Goal: Task Accomplishment & Management: Complete application form

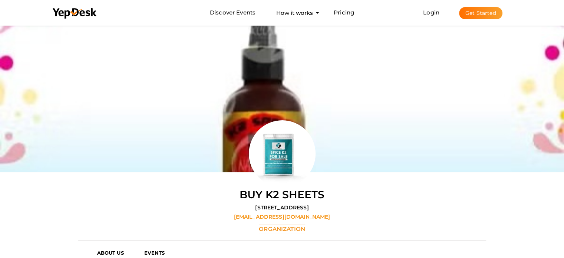
click at [476, 14] on button "Get Started" at bounding box center [480, 13] width 43 height 12
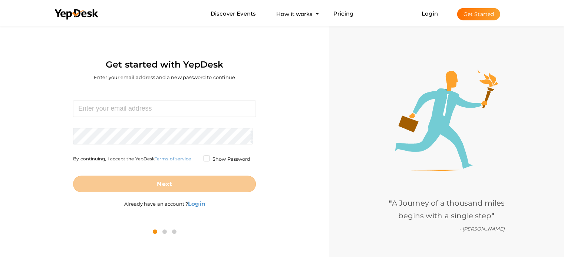
scroll to position [24, 0]
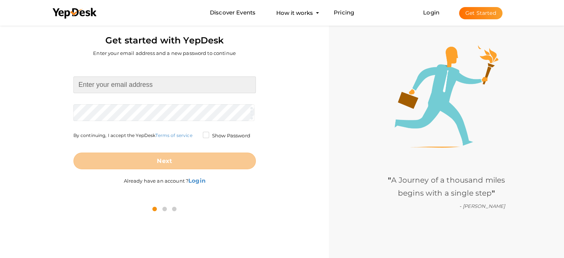
click at [138, 89] on input at bounding box center [164, 84] width 182 height 17
paste input "[EMAIL_ADDRESS][DOMAIN_NAME]"
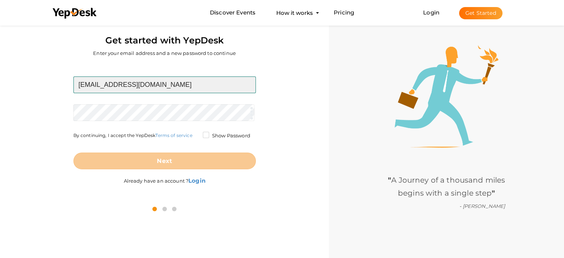
type input "[EMAIL_ADDRESS][DOMAIN_NAME]"
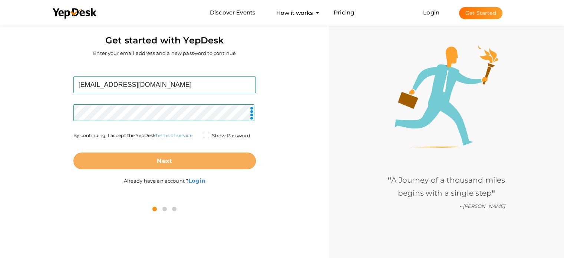
click at [177, 156] on button "Next" at bounding box center [164, 160] width 182 height 17
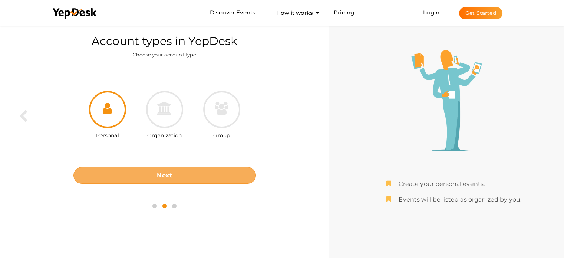
click at [190, 167] on button "Next" at bounding box center [164, 175] width 182 height 17
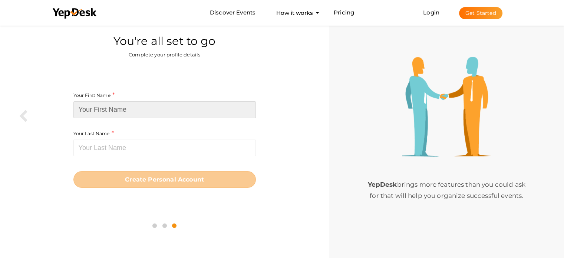
click at [82, 111] on input at bounding box center [164, 109] width 182 height 17
paste input "Fusebox Replacement"
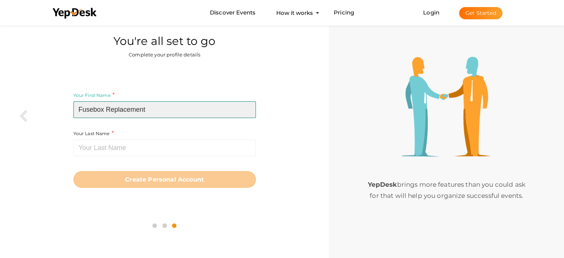
click at [128, 110] on input "Fusebox Replacement" at bounding box center [164, 109] width 182 height 17
type input "Fusebox"
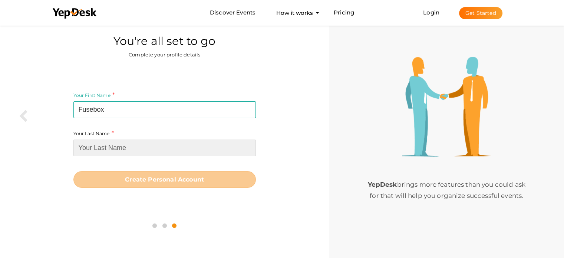
paste input "Replacement"
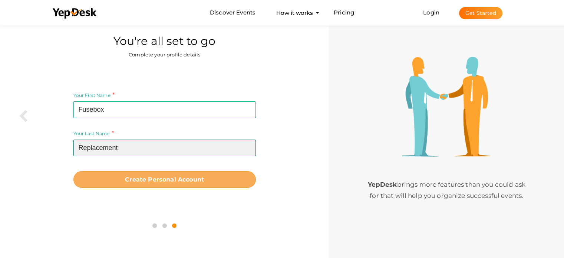
type input "Replacement"
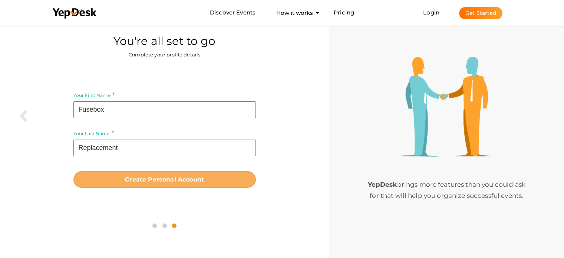
click at [174, 181] on b "Create Personal Account" at bounding box center [164, 179] width 79 height 7
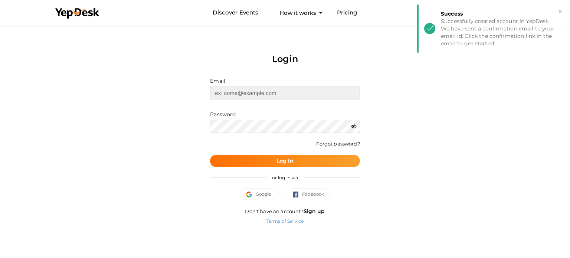
type input "[EMAIL_ADDRESS][DOMAIN_NAME]"
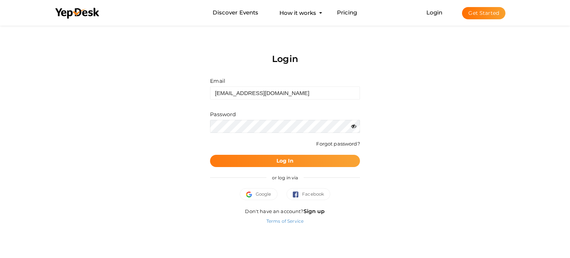
click at [302, 164] on button "Log In" at bounding box center [284, 161] width 149 height 12
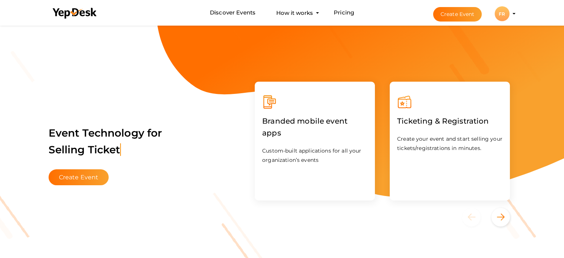
click at [509, 13] on div "FR" at bounding box center [502, 13] width 15 height 15
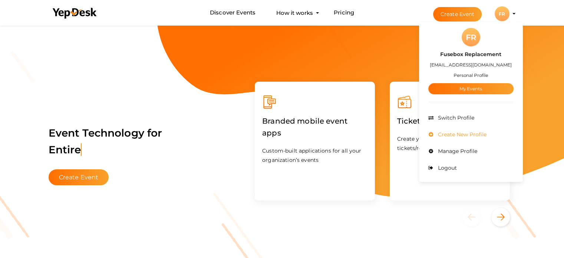
click at [455, 136] on span "Create New Profile" at bounding box center [461, 134] width 50 height 7
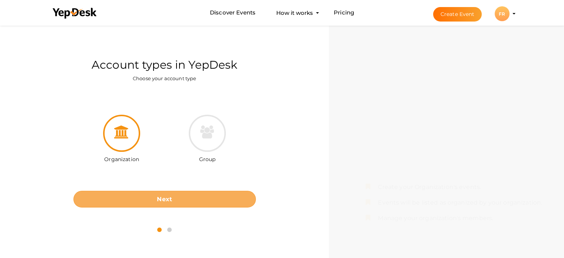
click at [213, 194] on button "Next" at bounding box center [164, 199] width 182 height 17
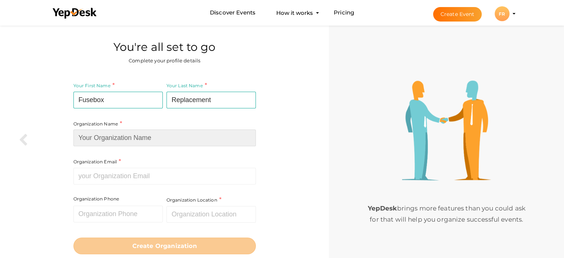
click at [120, 143] on input at bounding box center [164, 137] width 182 height 17
paste input "Fusebox Replacement London"
type input "Fusebox Replacement London"
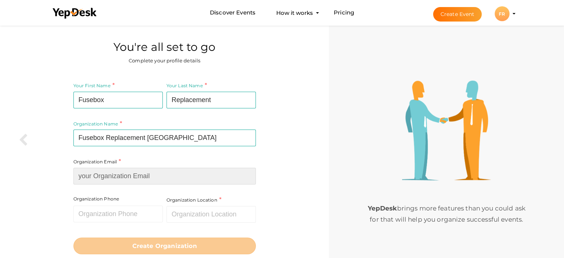
click at [105, 175] on input at bounding box center [164, 176] width 182 height 17
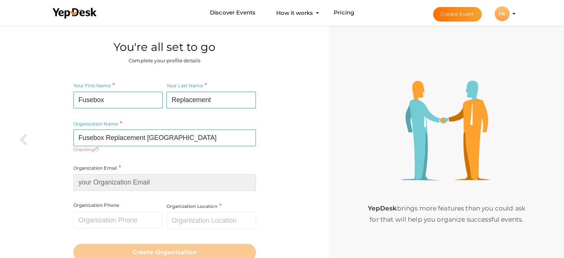
paste input "info@fuseboxreplacementlondon.co.uk"
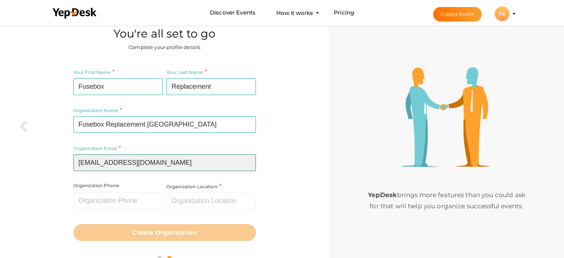
scroll to position [26, 0]
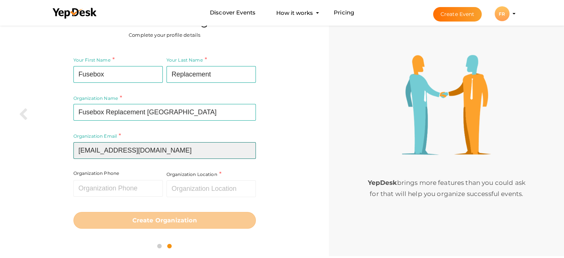
type input "info@fuseboxreplacementlondon.co.uk"
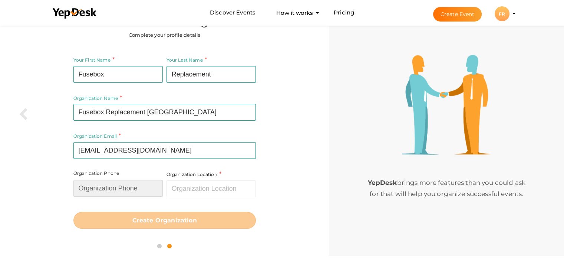
click at [108, 185] on input "text" at bounding box center [117, 188] width 89 height 17
paste input "07427839437"
type input "07427839437"
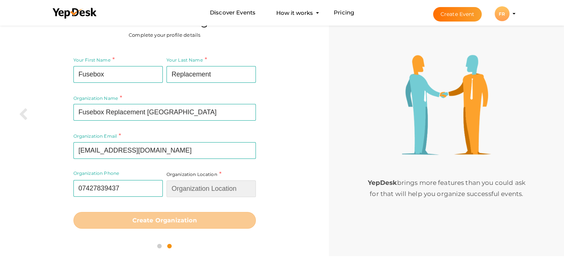
click at [185, 183] on input "text" at bounding box center [211, 188] width 89 height 17
paste input "28 Fenchurch Ave, London, EC3M 5AD"
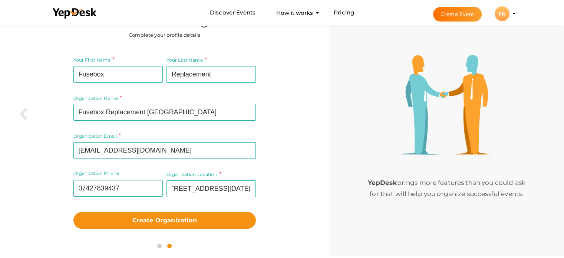
scroll to position [0, 0]
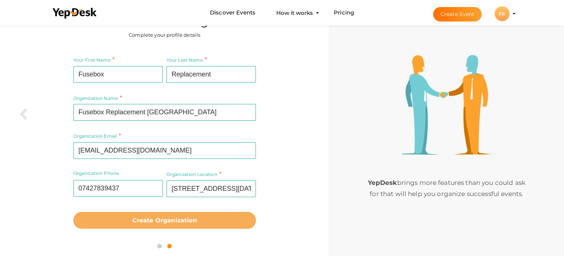
click at [179, 218] on b "Create Organization" at bounding box center [164, 220] width 65 height 7
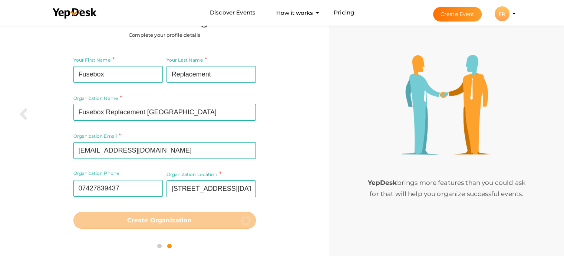
type input "28 Fenchurch Ave, London EC3M 5AD, UK"
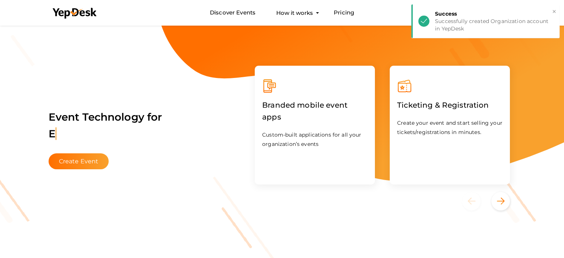
scroll to position [9, 0]
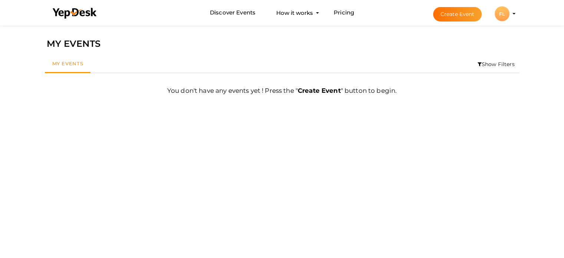
click at [510, 14] on button "FL [GEOGRAPHIC_DATA] Fusebox Replacement [GEOGRAPHIC_DATA] [EMAIL_ADDRESS][DOMA…" at bounding box center [501, 14] width 19 height 16
click at [510, 13] on profile-pic "FL" at bounding box center [502, 14] width 15 height 6
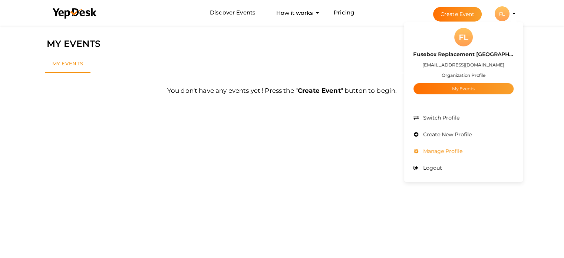
click at [462, 150] on span "Manage Profile" at bounding box center [441, 151] width 41 height 7
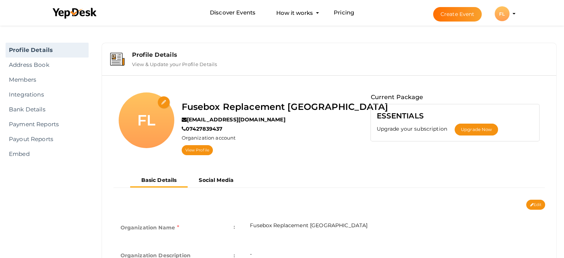
click at [512, 16] on li "Create Event [GEOGRAPHIC_DATA] [GEOGRAPHIC_DATA] Fusebox Replacement [GEOGRAPHI…" at bounding box center [467, 13] width 99 height 27
click at [510, 14] on profile-pic "FL" at bounding box center [502, 14] width 15 height 6
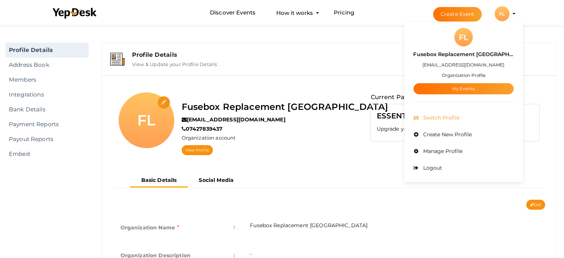
click at [459, 117] on span "Switch Profile" at bounding box center [440, 117] width 38 height 7
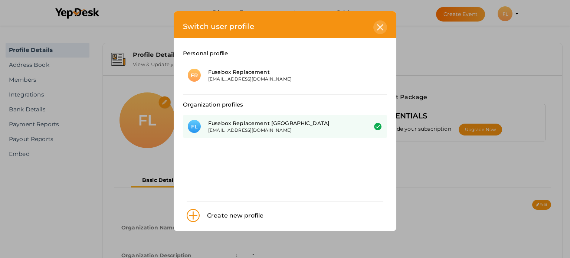
click at [380, 30] on div at bounding box center [380, 27] width 14 height 14
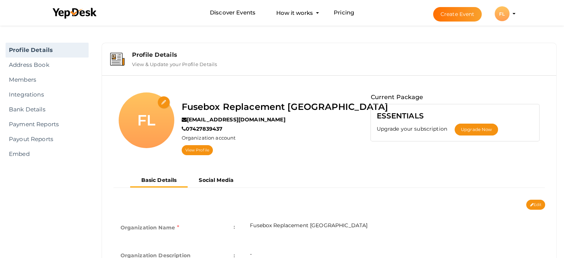
click at [166, 103] on input "file" at bounding box center [164, 102] width 13 height 13
type input "C:\fakepath\fuseboxreplacementlondon5.jpg"
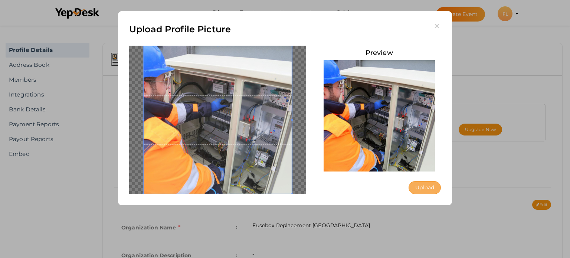
click at [418, 188] on button "Upload" at bounding box center [424, 187] width 32 height 13
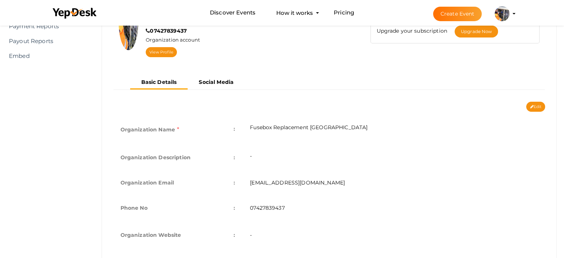
scroll to position [111, 0]
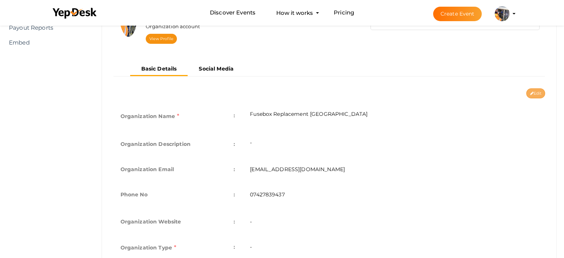
click at [534, 93] on button "Edit" at bounding box center [535, 93] width 19 height 10
type input "Fusebox Replacement [GEOGRAPHIC_DATA]"
type input "[EMAIL_ADDRESS][DOMAIN_NAME]"
type input "07427839437"
select select "9"
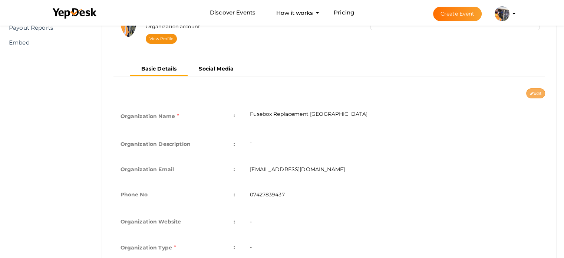
type input "[STREET_ADDRESS][DATE]"
type input "fusebox-replacement-london"
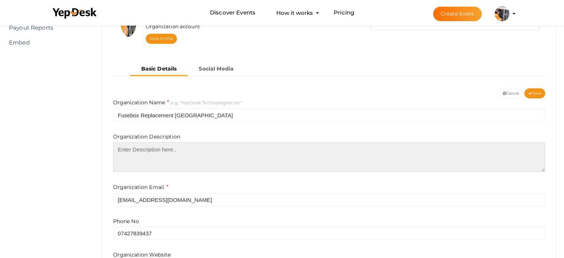
click at [159, 152] on textarea at bounding box center [329, 157] width 432 height 30
paste textarea "Fusebox Replacement London Address: 28 Fenchurch Ave, London, EC3M 5AD Call: 07…"
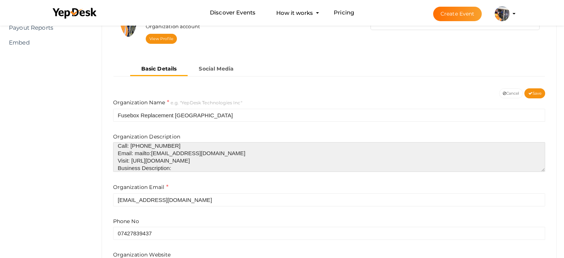
scroll to position [29, 0]
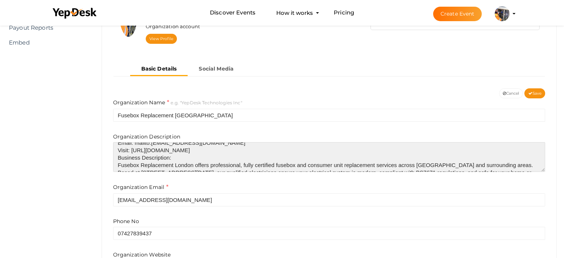
click at [129, 164] on textarea "Fusebox Replacement London Address: 28 Fenchurch Ave, London, EC3M 5AD Call: 07…" at bounding box center [329, 157] width 432 height 30
drag, startPoint x: 129, startPoint y: 164, endPoint x: 178, endPoint y: 161, distance: 48.3
click at [178, 161] on textarea "Fusebox Replacement London Address: 28 Fenchurch Ave, London, EC3M 5AD Call: 07…" at bounding box center [329, 157] width 432 height 30
paste textarea "<a href="https://fuseboxreplacementlondon.co.uk"><b>Fusebox Replacement London<…"
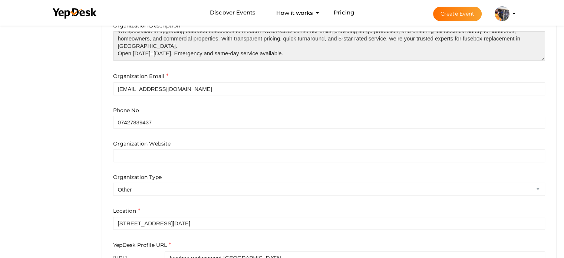
scroll to position [223, 0]
type textarea "Fusebox Replacement London Address: 28 Fenchurch Ave, London, EC3M 5AD Call: 07…"
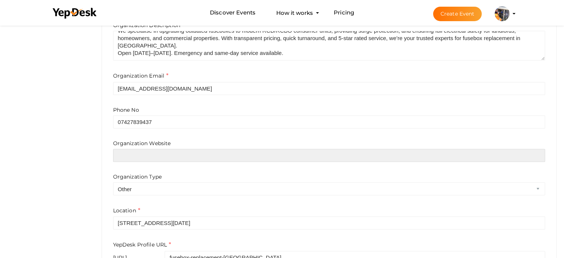
click at [161, 159] on input "text" at bounding box center [329, 155] width 432 height 13
paste input "https://fuseboxreplacementlondon.co.uk"
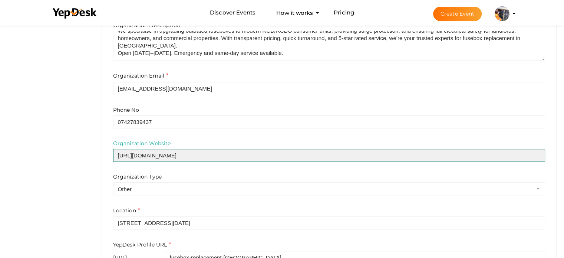
scroll to position [260, 0]
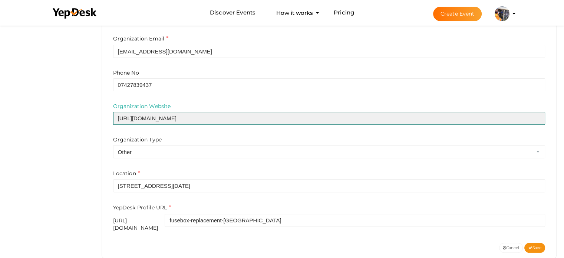
type input "https://fuseboxreplacementlondon.co.uk"
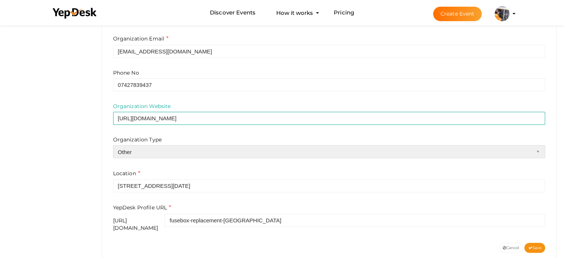
click at [160, 152] on select "Airline Corporation Educational Organization Government Organization Local Busi…" at bounding box center [329, 151] width 432 height 13
select select "4"
click at [113, 145] on select "Airline Corporation Educational Organization Government Organization Local Busi…" at bounding box center [329, 151] width 432 height 13
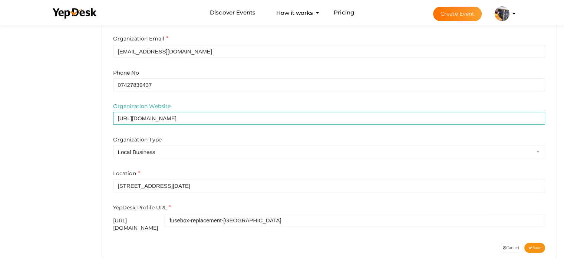
click at [169, 138] on div "Organization Type Airline Corporation Educational Organization Government Organ…" at bounding box center [329, 147] width 432 height 22
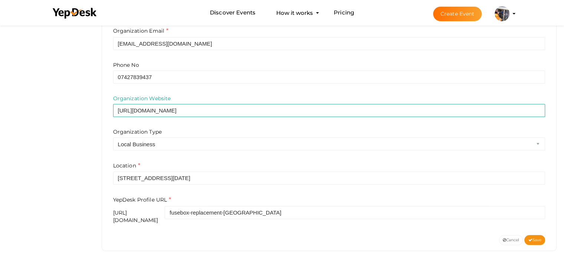
scroll to position [270, 0]
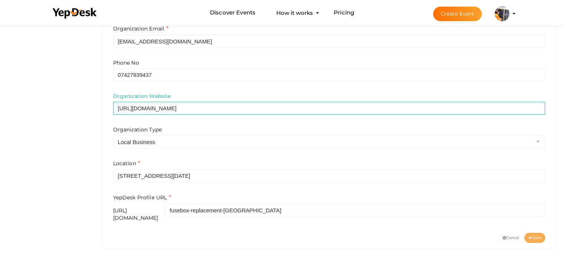
click at [528, 236] on icon at bounding box center [530, 238] width 4 height 4
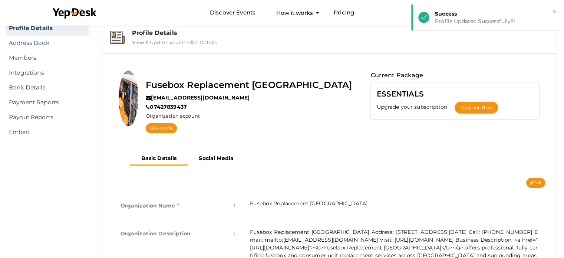
scroll to position [0, 0]
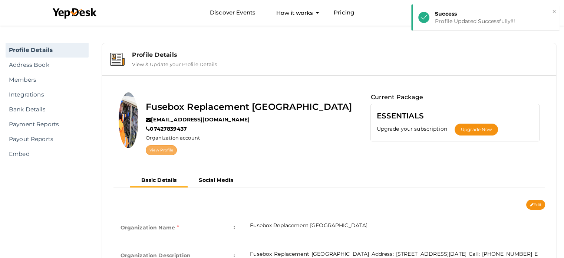
click at [177, 152] on link "View Profile" at bounding box center [161, 150] width 31 height 10
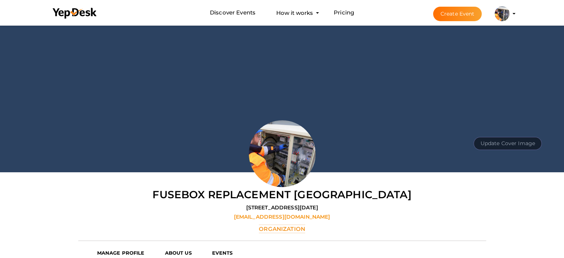
click at [518, 142] on button "Update Cover Image" at bounding box center [508, 143] width 68 height 13
click at [507, 124] on input "file" at bounding box center [507, 126] width 59 height 13
type input "C:\fakepath\fuseboxreplacementlondon7.jpg"
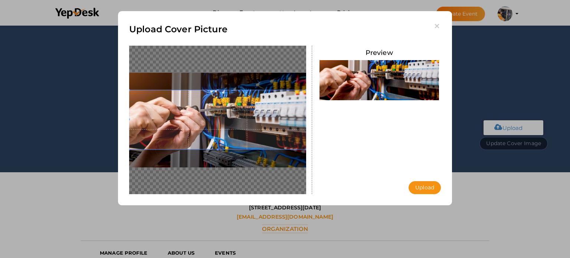
drag, startPoint x: 247, startPoint y: 125, endPoint x: 251, endPoint y: 119, distance: 7.9
click at [251, 119] on span at bounding box center [217, 119] width 177 height 59
click at [432, 187] on button "Upload" at bounding box center [424, 187] width 32 height 13
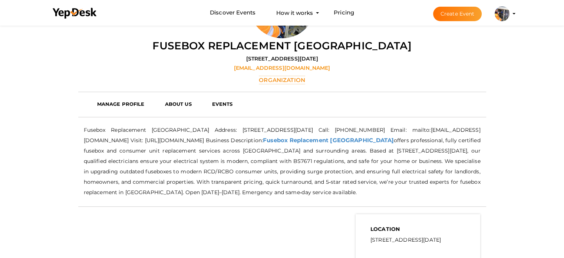
scroll to position [148, 0]
click at [148, 128] on p "Fusebox Replacement London Address: 28 Fenchurch Ave, London, EC3M 5AD Call: 07…" at bounding box center [282, 161] width 397 height 73
click at [151, 131] on p "Fusebox Replacement London Address: 28 Fenchurch Ave, London, EC3M 5AD Call: 07…" at bounding box center [282, 161] width 397 height 73
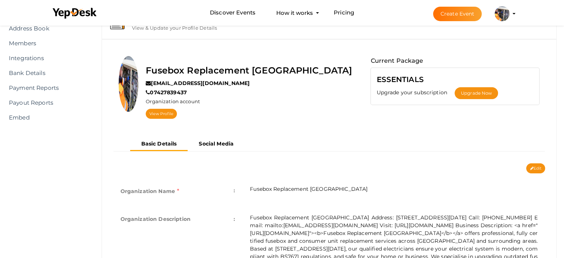
scroll to position [111, 0]
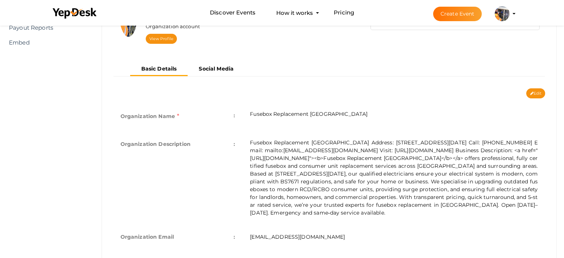
click at [361, 96] on div "Edit Cancel Save" at bounding box center [330, 93] width 444 height 10
click at [538, 96] on button "Edit" at bounding box center [535, 93] width 19 height 10
type input "Fusebox Replacement [GEOGRAPHIC_DATA]"
type textarea "Fusebox Replacement London Address: 28 Fenchurch Ave, London, EC3M 5AD Call: 07…"
type input "[EMAIL_ADDRESS][DOMAIN_NAME]"
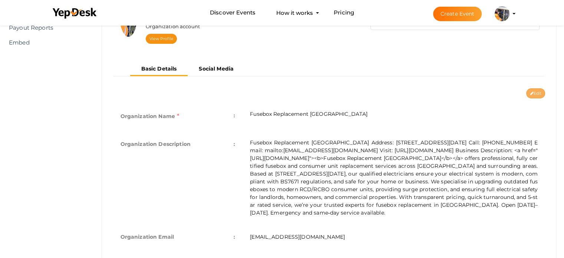
type input "07427839437"
type input "https://fuseboxreplacementlondon.co.uk"
select select "4"
type input "[STREET_ADDRESS][DATE]"
type input "fusebox-replacement-london"
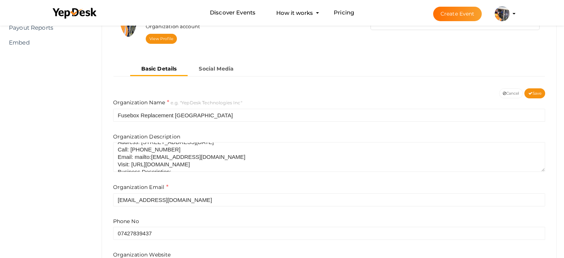
scroll to position [29, 0]
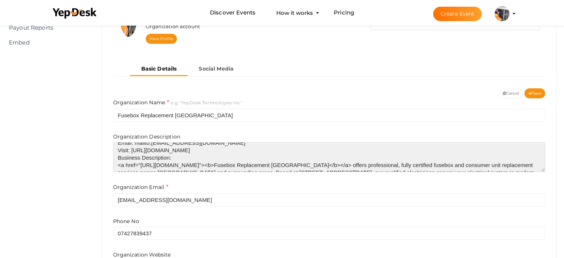
click at [118, 163] on textarea "Fusebox Replacement London Address: 28 Fenchurch Ave, London, EC3M 5AD Call: 07…" at bounding box center [329, 157] width 432 height 30
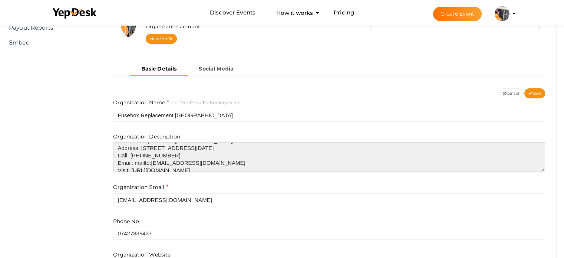
scroll to position [0, 0]
click at [118, 147] on textarea "Fusebox Replacement London Address: 28 Fenchurch Ave, London, EC3M 5AD Call: 07…" at bounding box center [329, 157] width 432 height 30
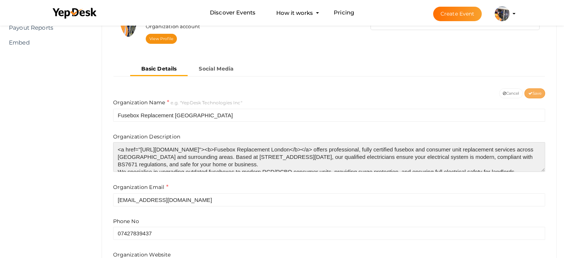
type textarea "<a href="https://fuseboxreplacementlondon.co.uk"><b>Fusebox Replacement London<…"
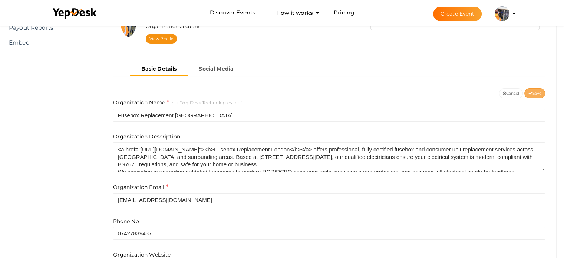
click at [533, 93] on span "Save" at bounding box center [534, 93] width 13 height 5
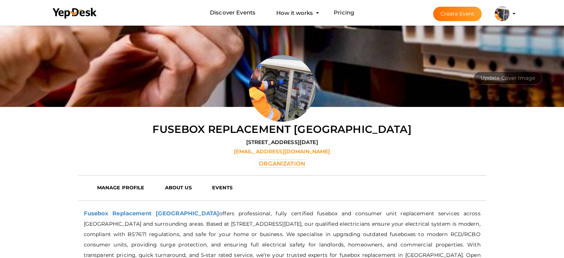
scroll to position [56, 0]
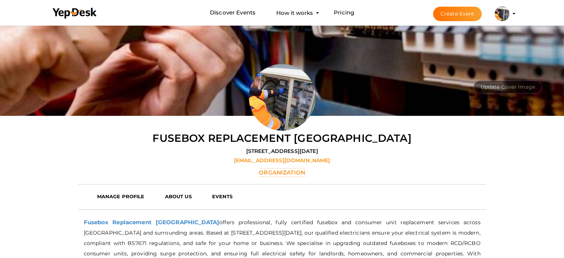
click at [179, 137] on div "Fusebox Replacement [GEOGRAPHIC_DATA] [STREET_ADDRESS][DATE] [EMAIL_ADDRESS][DO…" at bounding box center [282, 154] width 408 height 46
